Goal: Transaction & Acquisition: Purchase product/service

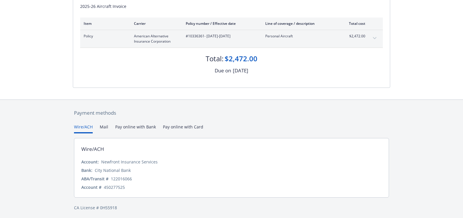
scroll to position [98, 0]
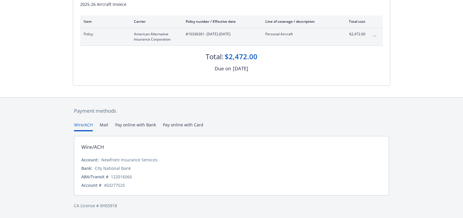
click at [80, 124] on button "Wire/ACH" at bounding box center [83, 127] width 19 height 10
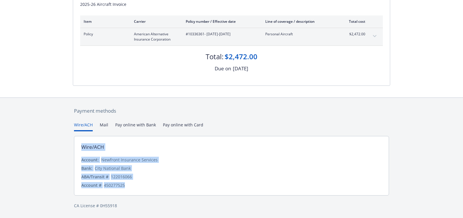
drag, startPoint x: 132, startPoint y: 187, endPoint x: 80, endPoint y: 147, distance: 65.3
click at [80, 147] on div "Wire/ACH Account: Newfront Insurance Services Bank: City National Bank ABA/Tran…" at bounding box center [231, 166] width 315 height 60
copy div "Wire/ACH Account: Newfront Insurance Services Bank: City National Bank ABA/Tran…"
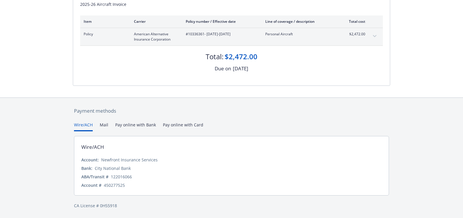
click at [132, 124] on button "Pay online with Bank" at bounding box center [135, 127] width 41 height 10
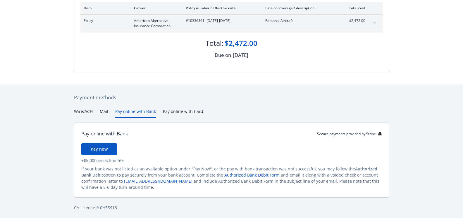
scroll to position [114, 0]
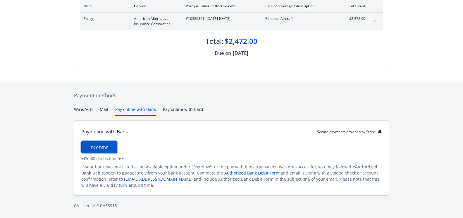
click at [97, 147] on span "Pay now" at bounding box center [99, 147] width 17 height 6
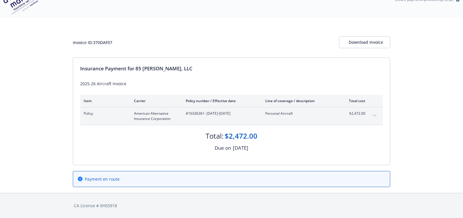
scroll to position [18, 0]
click at [357, 43] on div "Download Invoice" at bounding box center [365, 42] width 32 height 11
